Goal: Task Accomplishment & Management: Manage account settings

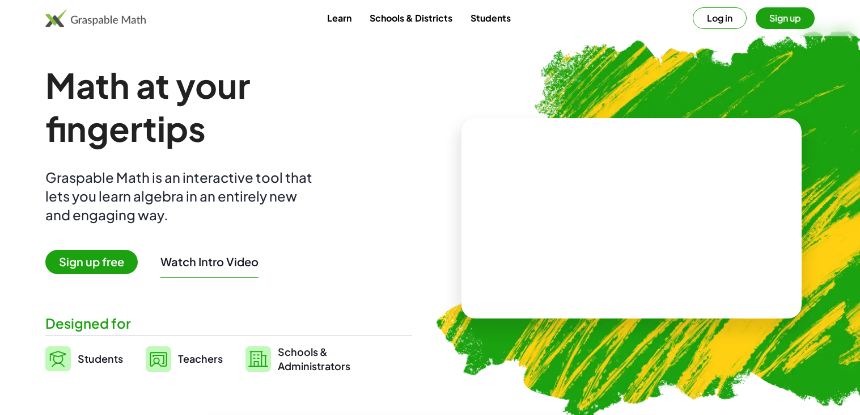
click at [696, 20] on button "Log in" at bounding box center [720, 18] width 54 height 22
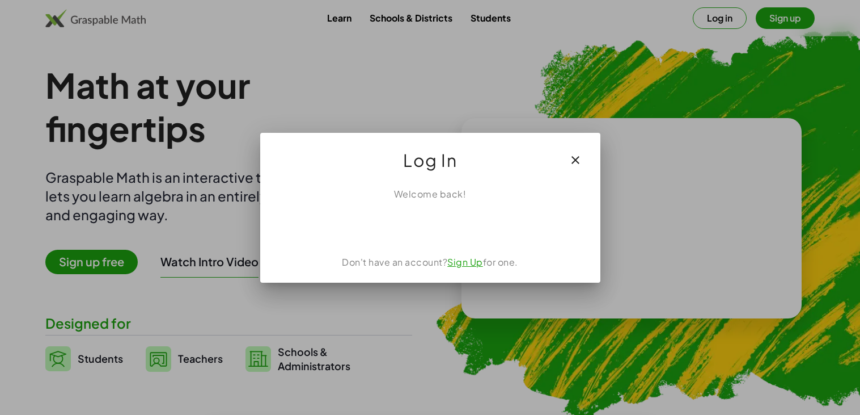
click at [783, 213] on div at bounding box center [430, 207] width 860 height 415
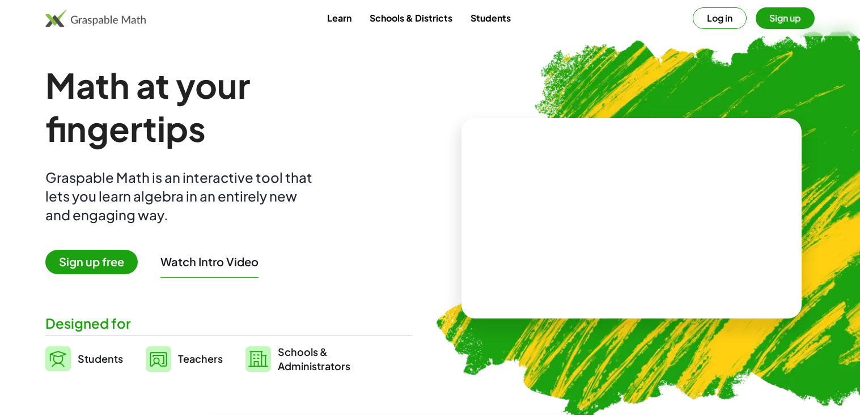
click at [698, 18] on button "Log in" at bounding box center [720, 18] width 54 height 22
